Goal: Task Accomplishment & Management: Use online tool/utility

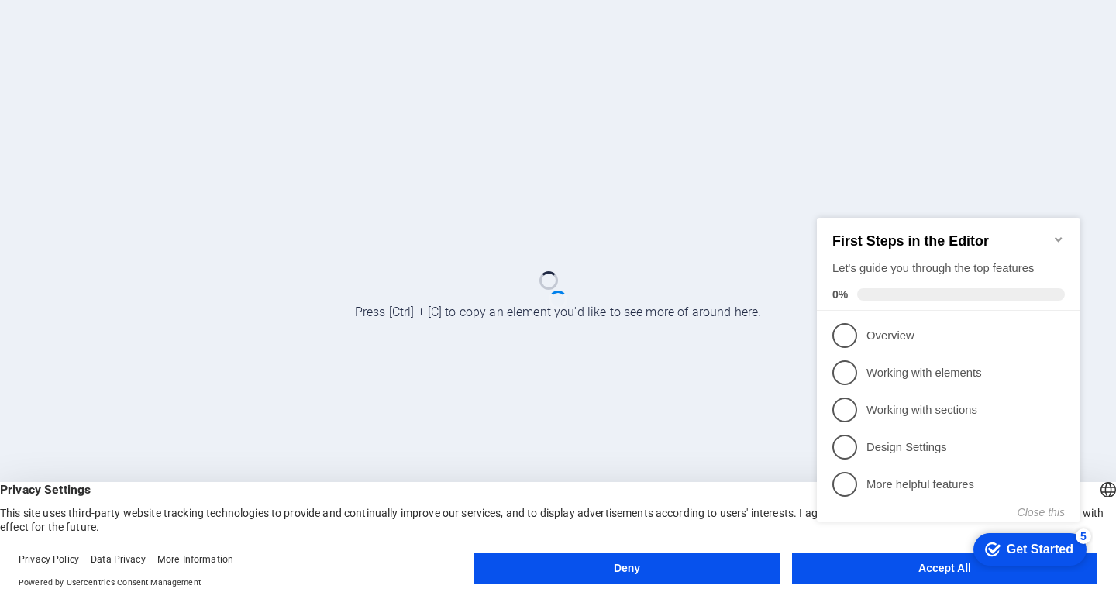
click div "checkmark Get Started 5 First Steps in the Editor Let's guide you through the t…"
click at [659, 358] on div at bounding box center [558, 299] width 1116 height 599
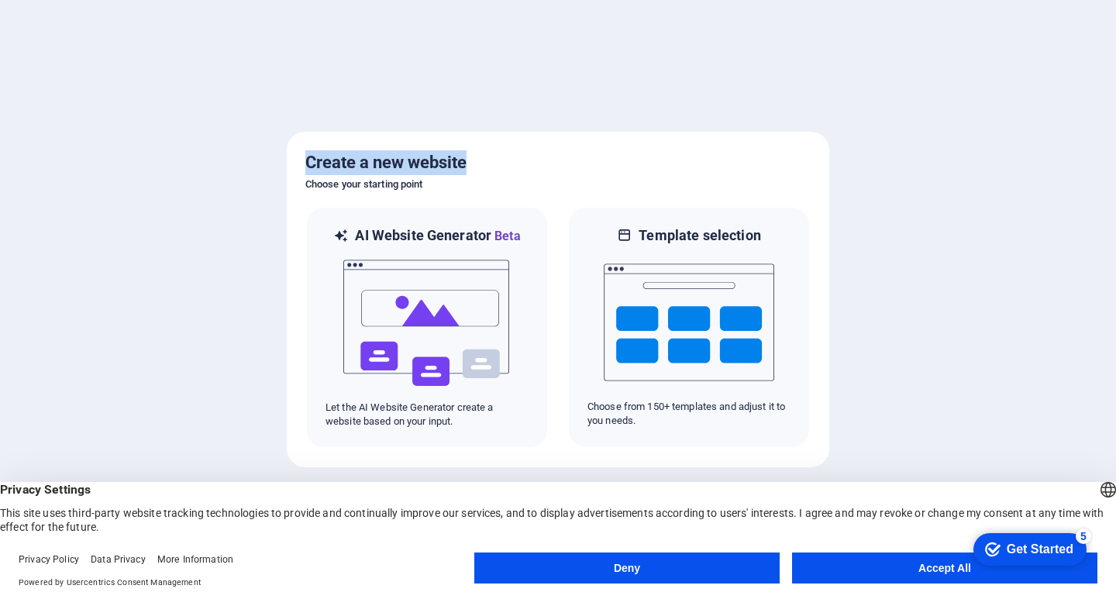
drag, startPoint x: 305, startPoint y: 156, endPoint x: 480, endPoint y: 153, distance: 175.1
click at [480, 153] on div "Create a new website Choose your starting point AI Website Generator Beta Let t…" at bounding box center [558, 300] width 542 height 336
click at [408, 191] on h6 "Choose your starting point" at bounding box center [557, 184] width 505 height 19
click at [862, 570] on button "Accept All" at bounding box center [944, 568] width 305 height 31
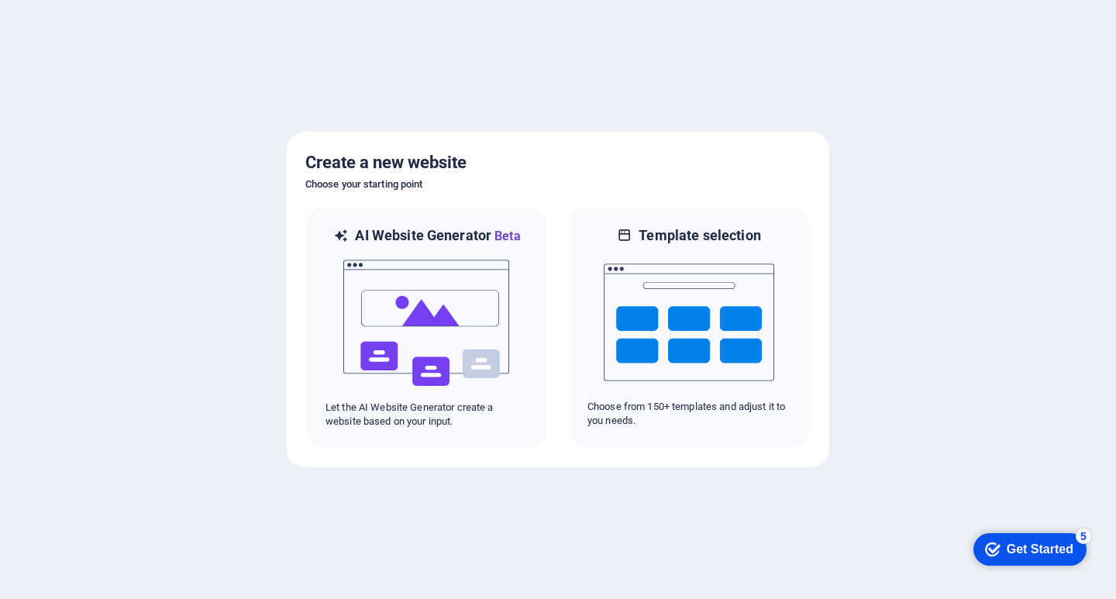
drag, startPoint x: 871, startPoint y: 540, endPoint x: 820, endPoint y: 570, distance: 59.4
click at [871, 540] on div at bounding box center [558, 299] width 1116 height 599
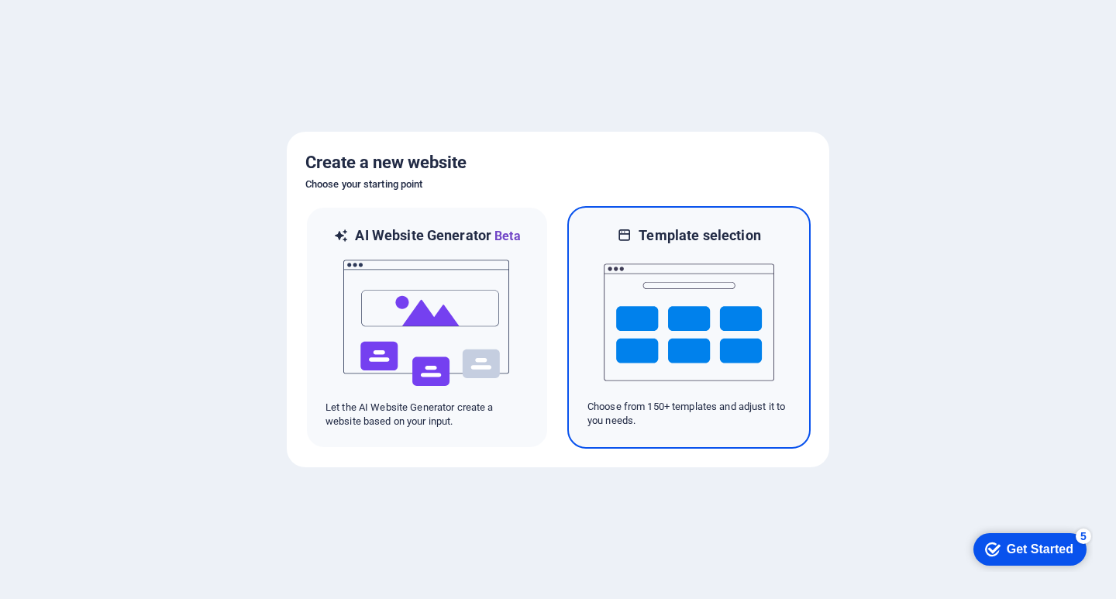
click at [683, 271] on img at bounding box center [689, 322] width 170 height 155
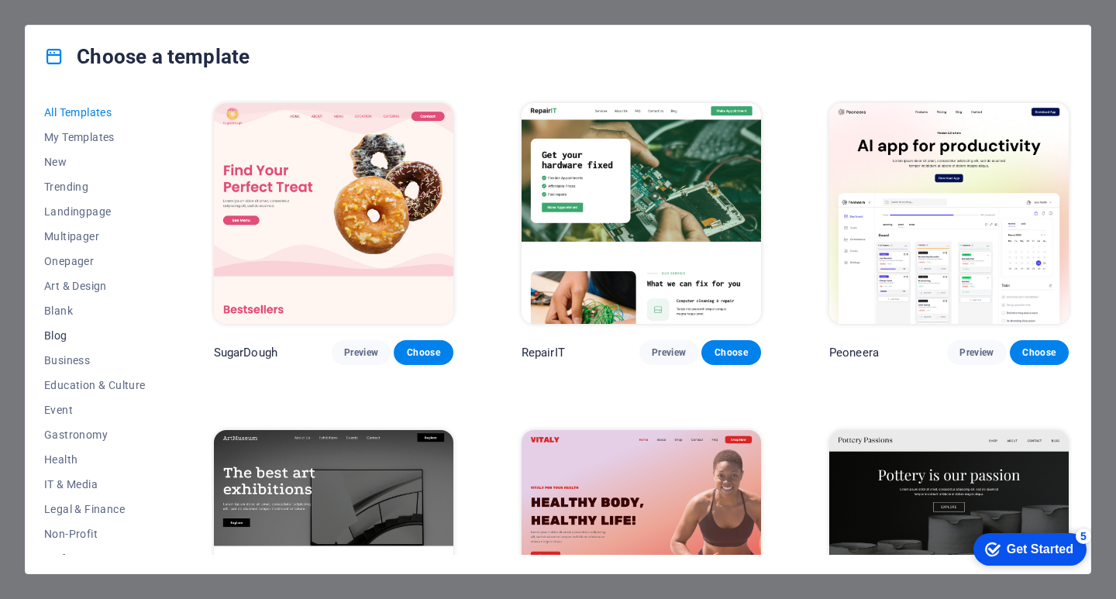
click at [54, 336] on span "Blog" at bounding box center [95, 335] width 102 height 12
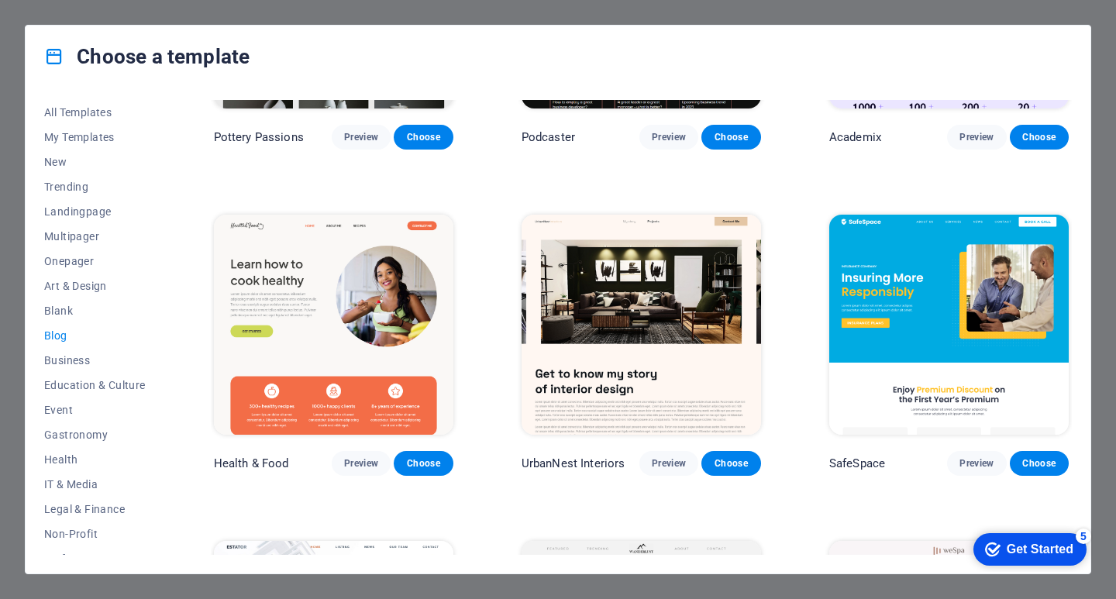
scroll to position [620, 0]
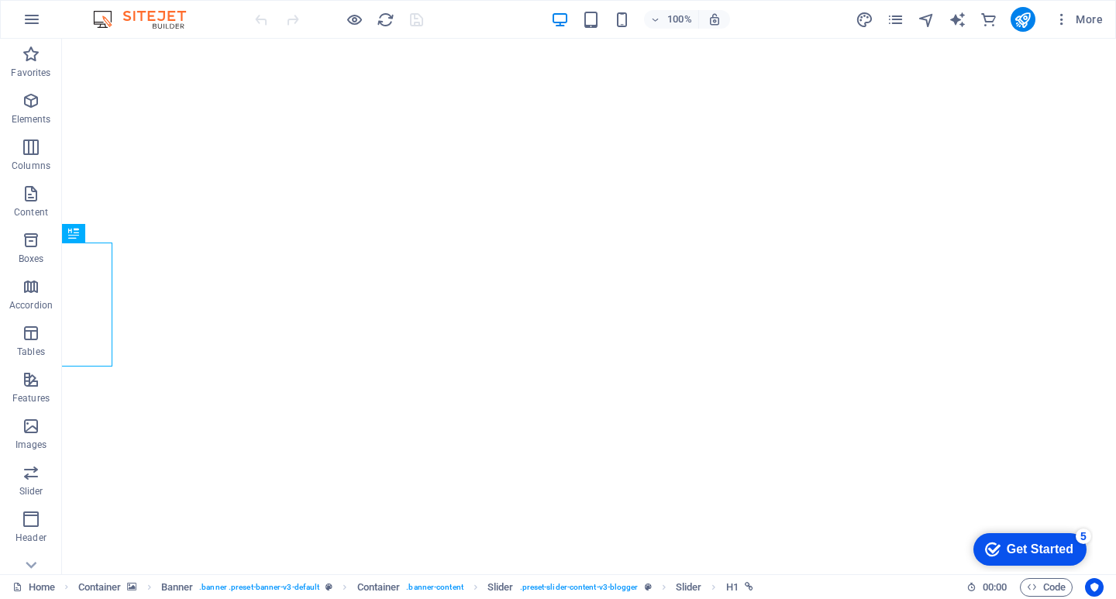
drag, startPoint x: 1036, startPoint y: 553, endPoint x: 1187, endPoint y: 869, distance: 349.7
click at [1037, 553] on div "Get Started" at bounding box center [1040, 549] width 67 height 14
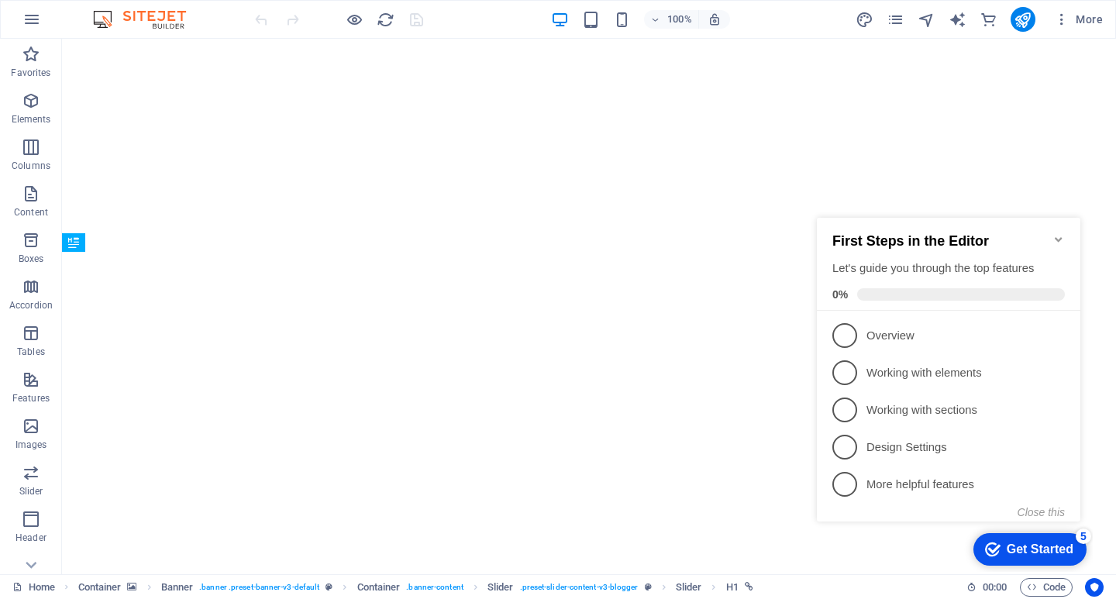
click at [1063, 233] on icon "Minimize checklist" at bounding box center [1058, 239] width 12 height 12
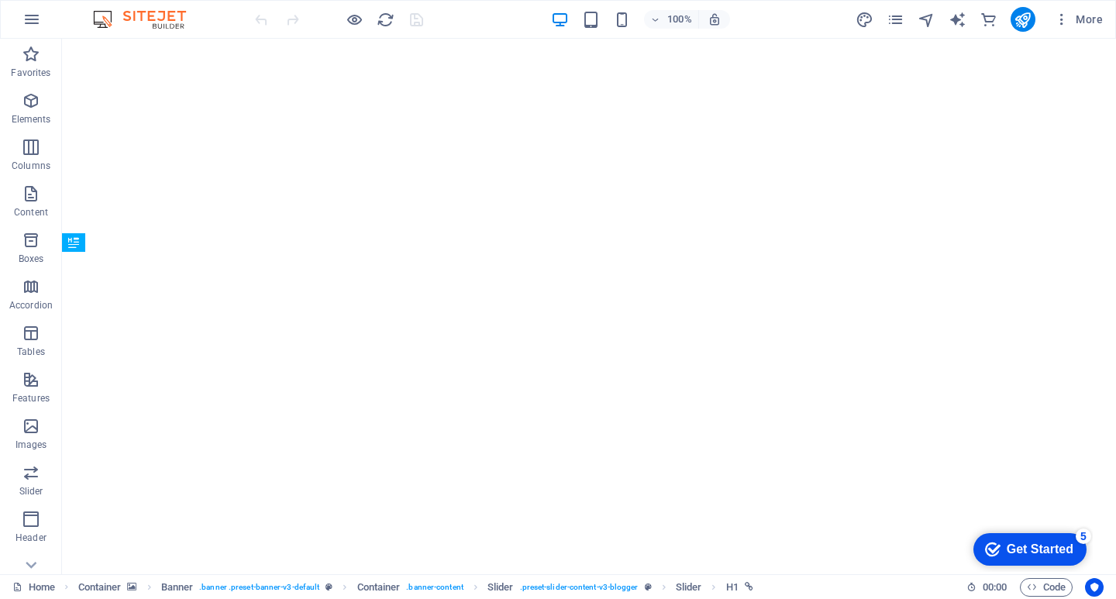
click at [1060, 543] on div "Get Started" at bounding box center [1040, 549] width 67 height 14
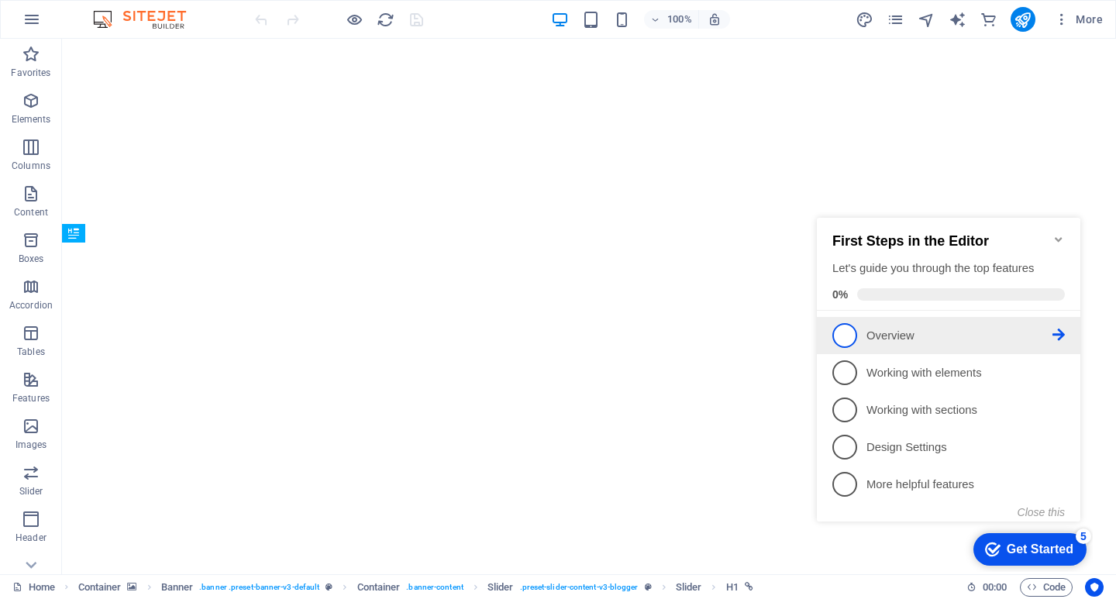
click at [924, 342] on link "1 Overview - incomplete" at bounding box center [948, 335] width 232 height 25
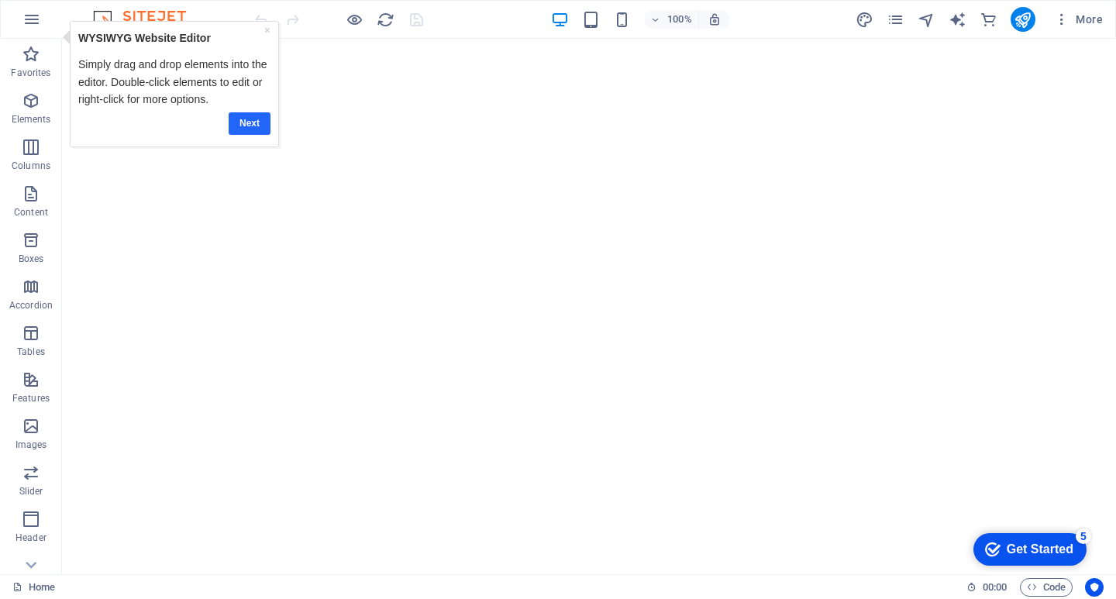
click at [246, 126] on link "Next" at bounding box center [250, 123] width 42 height 22
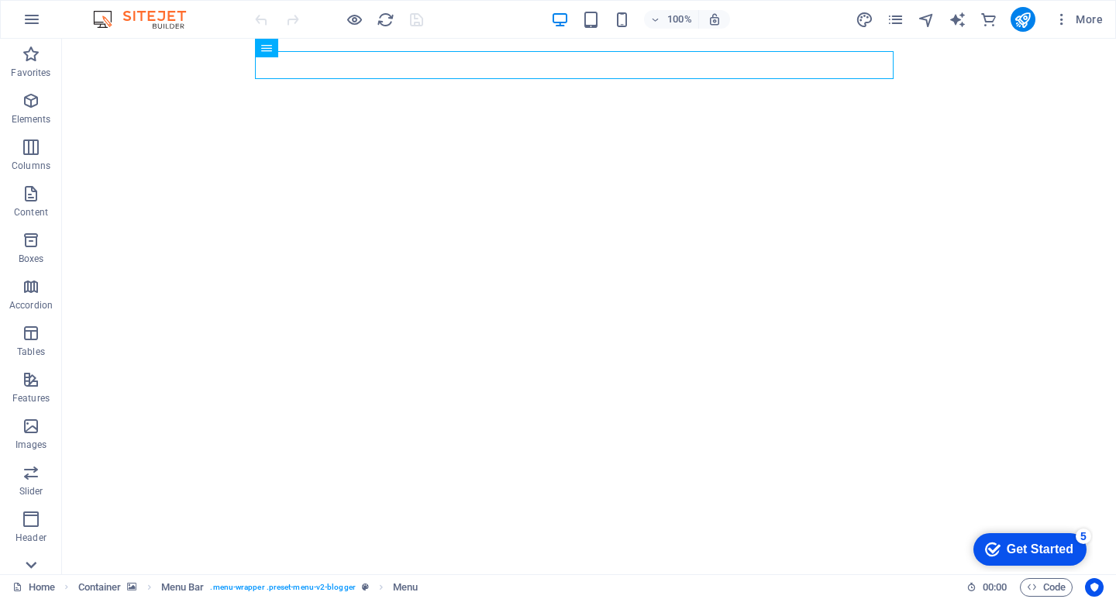
click at [27, 59] on icon at bounding box center [31, 48] width 22 height 22
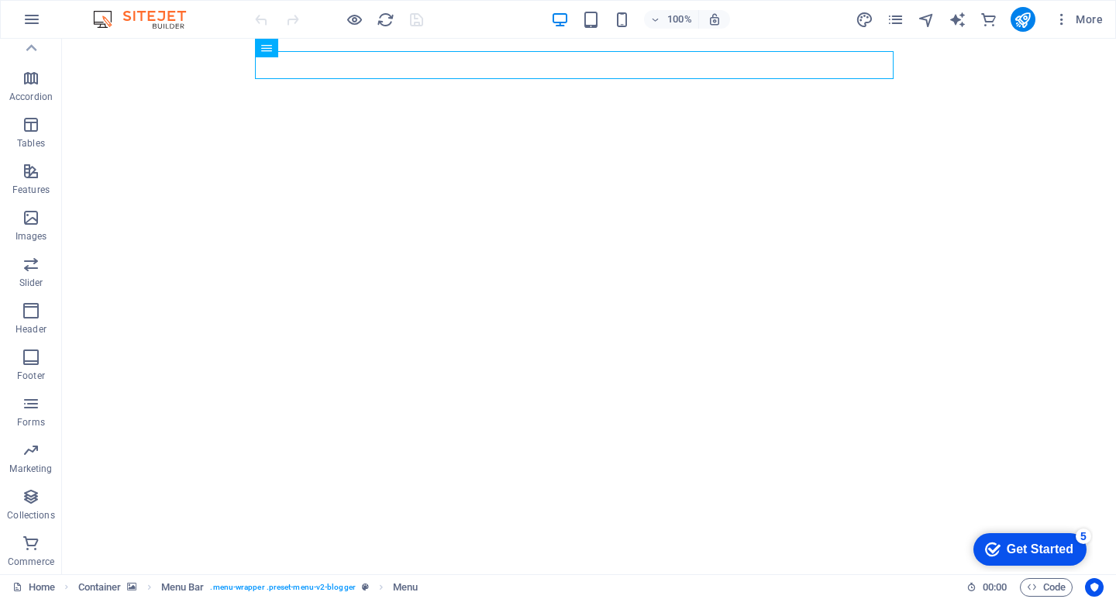
click at [997, 553] on div "checkmark Get Started 5" at bounding box center [1029, 549] width 88 height 15
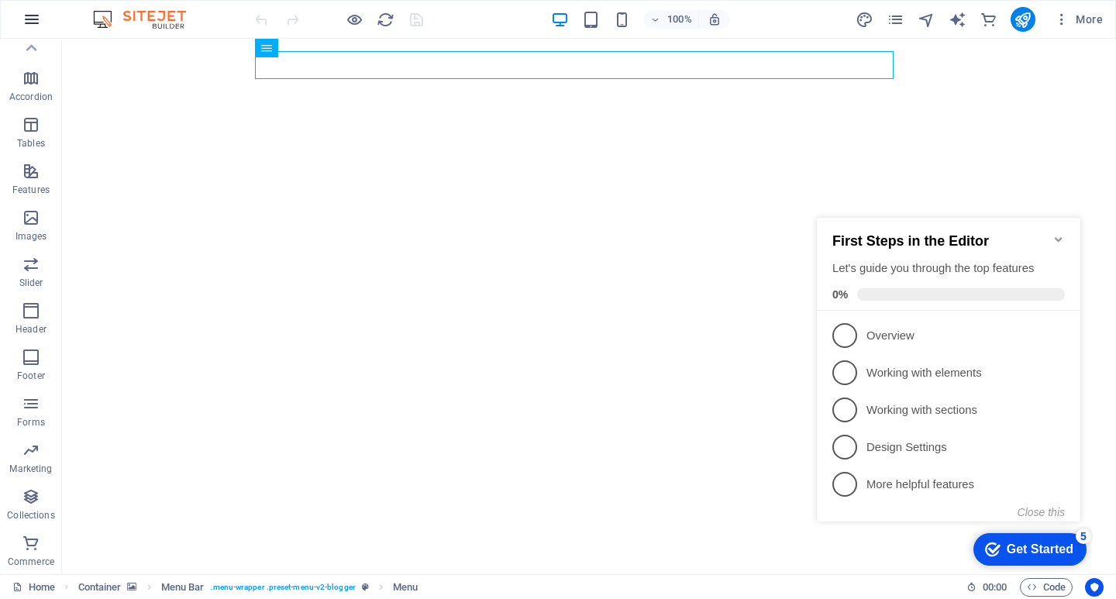
click at [37, 22] on icon "button" at bounding box center [31, 19] width 19 height 19
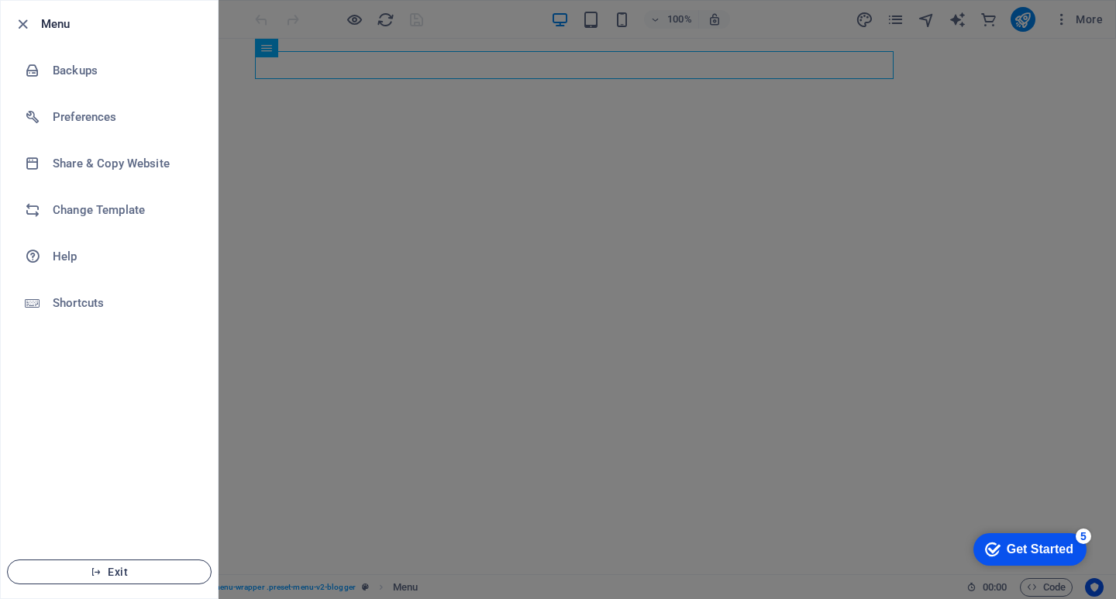
click at [125, 570] on span "Exit" at bounding box center [109, 572] width 178 height 12
